Goal: Browse casually

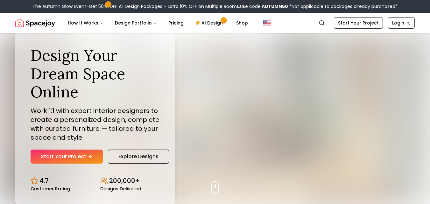
click at [368, 193] on div "Design Your Dream Space Online Work 1:1 with expert interior designers to creat…" at bounding box center [215, 118] width 430 height 171
click at [360, 186] on div "Design Your Dream Space Online Work 1:1 with expert interior designers to creat…" at bounding box center [215, 118] width 430 height 171
click at [355, 180] on div "Design Your Dream Space Online Work 1:1 with expert interior designers to creat…" at bounding box center [215, 118] width 430 height 171
click at [354, 180] on div "Design Your Dream Space Online Work 1:1 with expert interior designers to creat…" at bounding box center [215, 118] width 430 height 171
click at [354, 179] on div "Design Your Dream Space Online Work 1:1 with expert interior designers to creat…" at bounding box center [215, 118] width 430 height 171
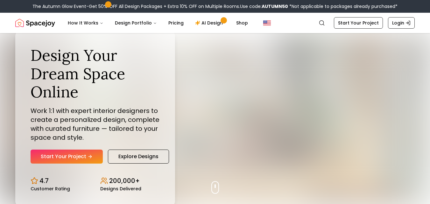
click at [336, 157] on div "Design Your Dream Space Online Work 1:1 with expert interior designers to creat…" at bounding box center [215, 118] width 430 height 171
click at [354, 180] on div "Design Your Dream Space Online Work 1:1 with expert interior designers to creat…" at bounding box center [215, 118] width 430 height 171
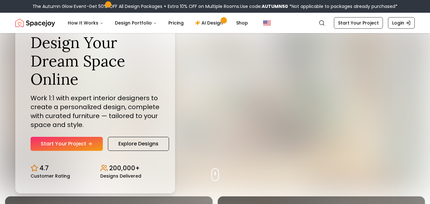
click at [354, 179] on div "Design Your Dream Space Online Work 1:1 with expert interior designers to creat…" at bounding box center [215, 105] width 430 height 171
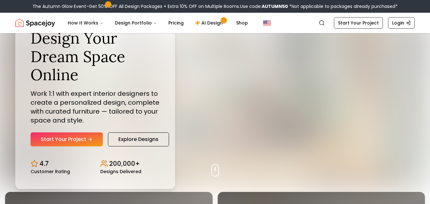
click at [354, 180] on div "Design Your Dream Space Online Work 1:1 with expert interior designers to creat…" at bounding box center [215, 101] width 430 height 171
click at [355, 180] on div "Design Your Dream Space Online Work 1:1 with expert interior designers to creat…" at bounding box center [215, 101] width 430 height 171
click at [354, 180] on div "Design Your Dream Space Online Work 1:1 with expert interior designers to creat…" at bounding box center [215, 101] width 430 height 171
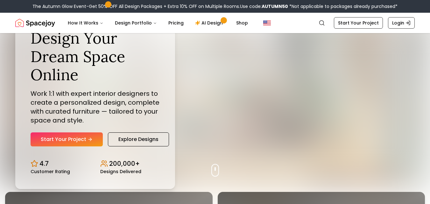
click at [331, 152] on div "Design Your Dream Space Online Work 1:1 with expert interior designers to creat…" at bounding box center [215, 101] width 430 height 171
click at [360, 186] on div "Design Your Dream Space Online Work 1:1 with expert interior designers to creat…" at bounding box center [215, 101] width 430 height 171
